Goal: Task Accomplishment & Management: Use online tool/utility

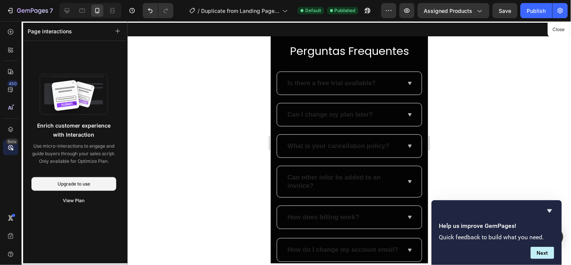
scroll to position [2299, 0]
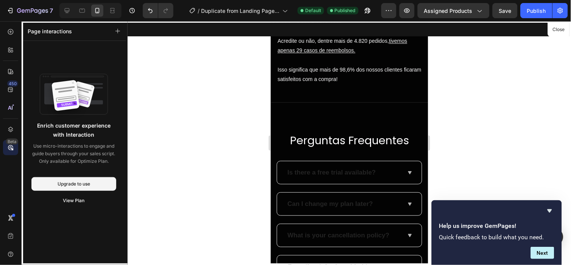
click at [313, 171] on div at bounding box center [348, 143] width 157 height 244
click at [330, 174] on div at bounding box center [348, 143] width 157 height 244
click at [386, 176] on div at bounding box center [348, 143] width 157 height 244
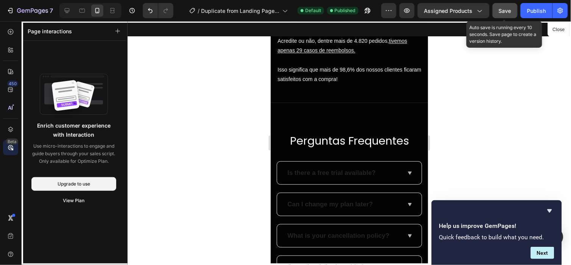
click at [500, 13] on span "Save" at bounding box center [505, 11] width 12 height 6
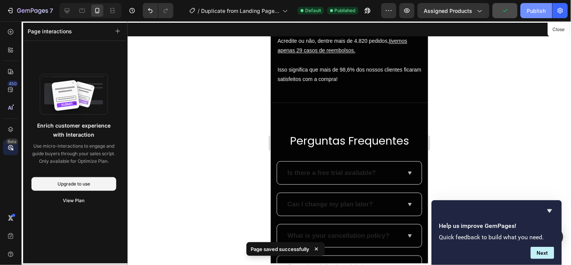
click at [526, 12] on button "Publish" at bounding box center [536, 10] width 32 height 15
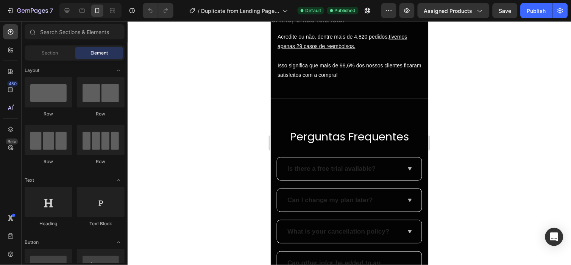
scroll to position [2345, 0]
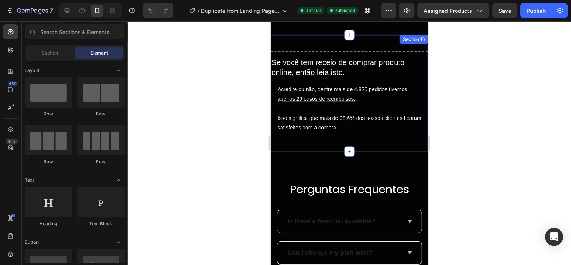
click at [329, 141] on div "Title Line Se você tem receio de comprar produto online, então leia isto. Headi…" at bounding box center [348, 92] width 157 height 117
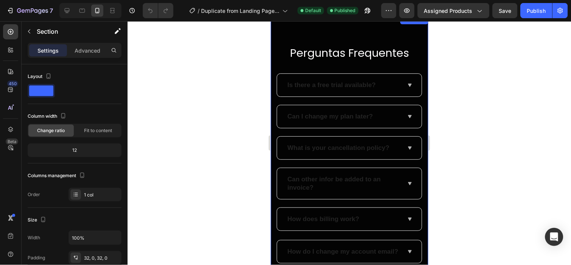
scroll to position [2432, 0]
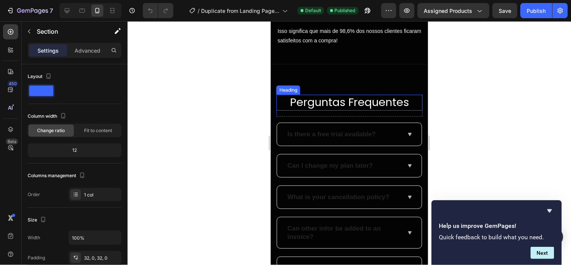
click at [376, 99] on h2 "Perguntas Frequentes" at bounding box center [349, 102] width 140 height 16
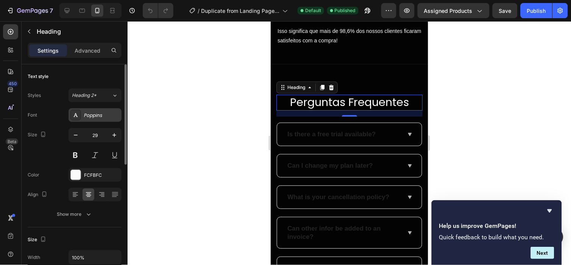
click at [100, 120] on div "Poppins" at bounding box center [94, 115] width 53 height 14
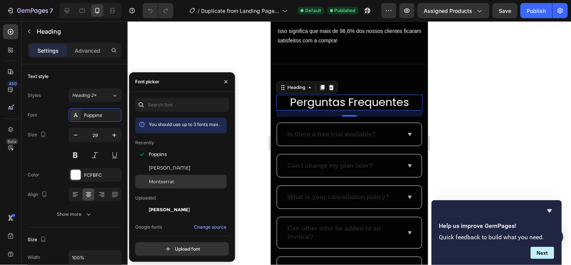
click at [184, 179] on div "Montserrat" at bounding box center [187, 181] width 76 height 7
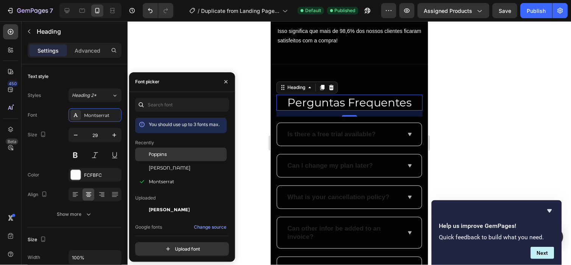
click at [188, 156] on div "Poppins" at bounding box center [187, 154] width 76 height 7
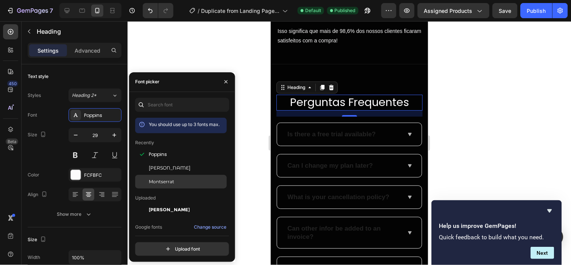
click at [169, 186] on div "Montserrat" at bounding box center [181, 182] width 92 height 14
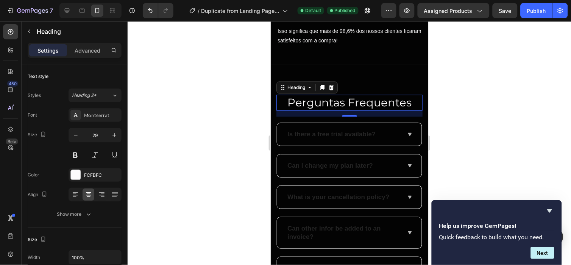
click at [248, 163] on div at bounding box center [349, 143] width 443 height 244
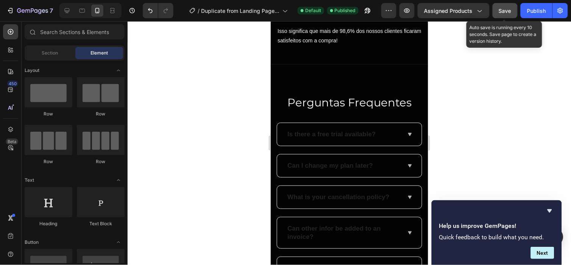
click at [497, 17] on button "Save" at bounding box center [504, 10] width 25 height 15
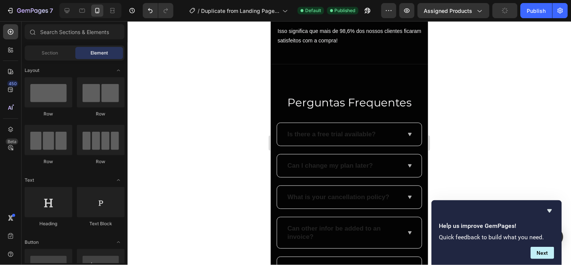
click at [518, 9] on div "Preview Assigned Products Publish" at bounding box center [474, 10] width 187 height 15
click at [539, 9] on div "Publish" at bounding box center [536, 11] width 19 height 8
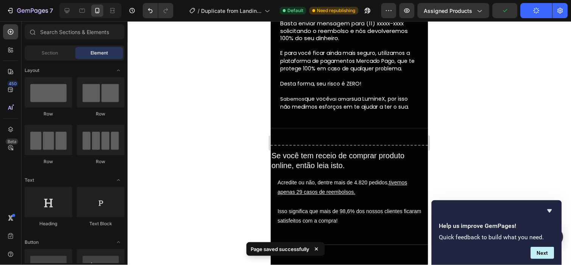
scroll to position [2251, 0]
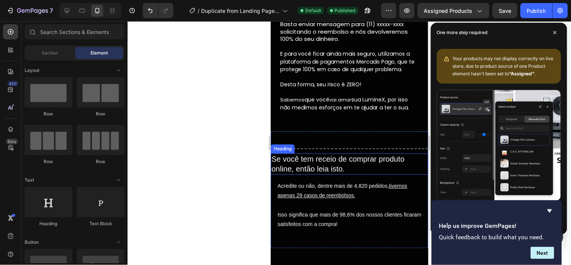
click at [339, 158] on h2 "Se você tem receio de comprar produto online, então leia isto." at bounding box center [348, 163] width 157 height 21
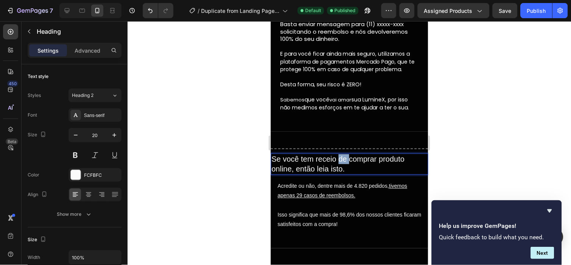
click at [339, 158] on h2 "Se você tem receio de comprar produto online, então leia isto." at bounding box center [348, 163] width 157 height 21
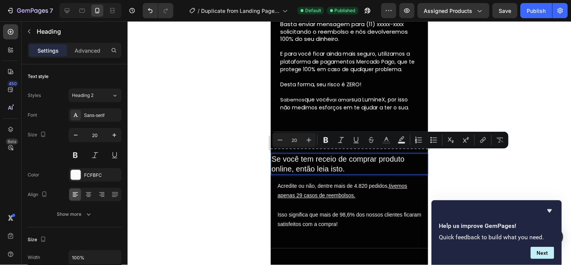
click at [352, 162] on p "Se você tem receio de comprar produto online, então leia isto." at bounding box center [349, 164] width 156 height 20
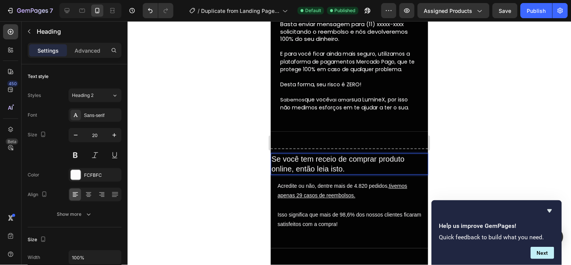
click at [352, 162] on p "Se você tem receio de comprar produto online, então leia isto." at bounding box center [349, 164] width 156 height 20
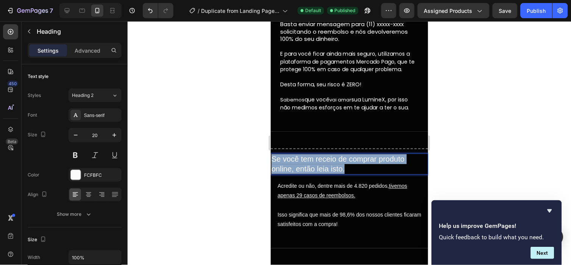
click at [352, 162] on p "Se você tem receio de comprar produto online, então leia isto." at bounding box center [349, 164] width 156 height 20
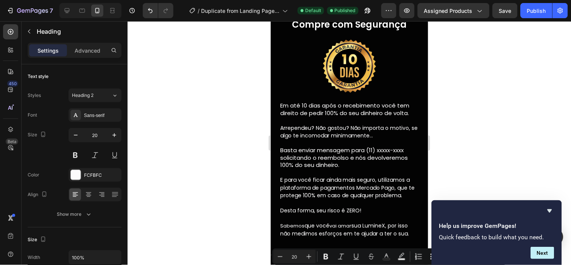
scroll to position [2114, 0]
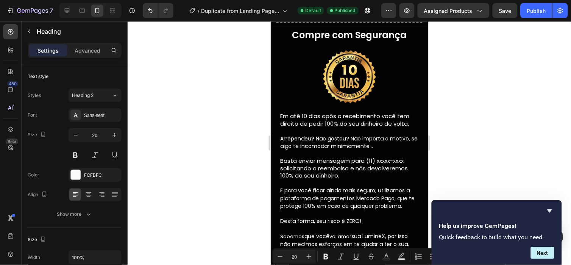
type input "16"
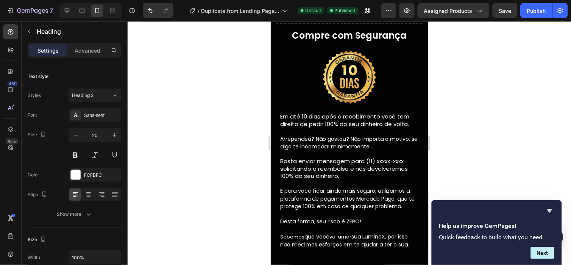
click at [439, 109] on div at bounding box center [349, 143] width 443 height 244
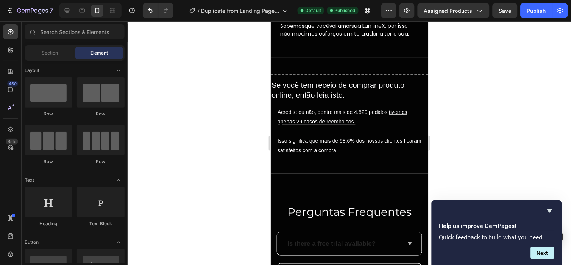
scroll to position [2330, 0]
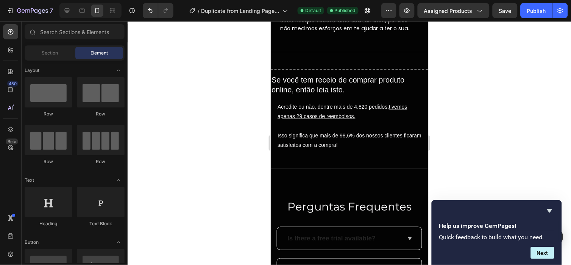
drag, startPoint x: 425, startPoint y: 216, endPoint x: 707, endPoint y: 232, distance: 282.3
click at [549, 207] on icon "Hide survey" at bounding box center [549, 210] width 9 height 9
